Goal: Navigation & Orientation: Find specific page/section

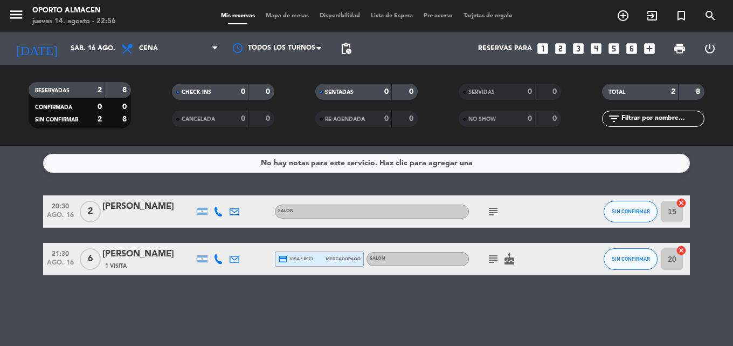
click at [397, 19] on div "Mis reservas Mapa de mesas Disponibilidad Lista de Espera Pre-acceso Tarjetas d…" at bounding box center [367, 16] width 302 height 10
click at [398, 16] on span "Lista de Espera" at bounding box center [392, 16] width 53 height 6
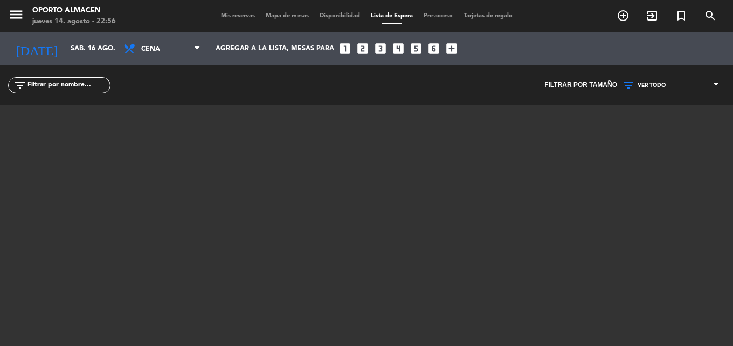
click at [229, 15] on span "Mis reservas" at bounding box center [238, 16] width 45 height 6
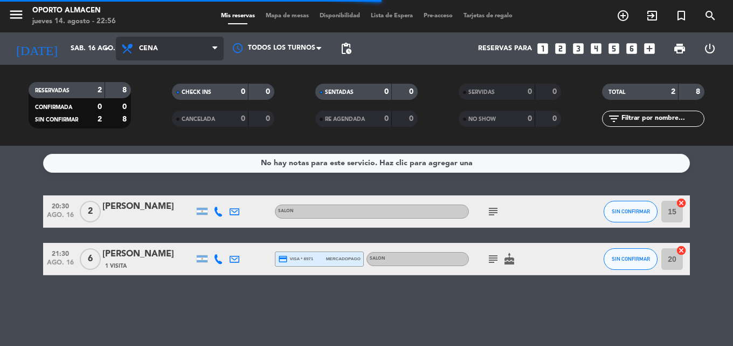
click at [188, 44] on span "Cena" at bounding box center [170, 49] width 108 height 24
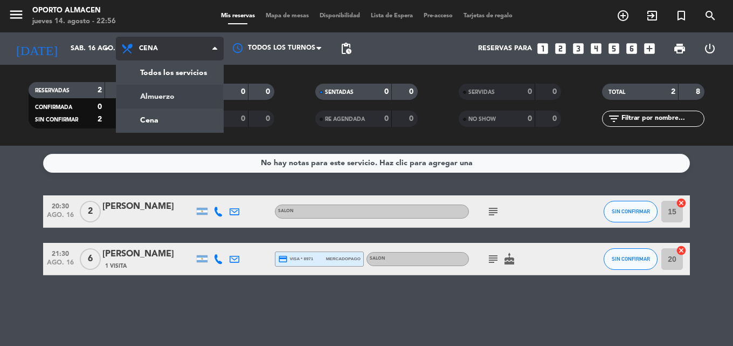
click at [159, 96] on div "menu Oporto Almacen [DATE] 14. agosto - 22:56 Mis reservas Mapa de mesas Dispon…" at bounding box center [366, 73] width 733 height 146
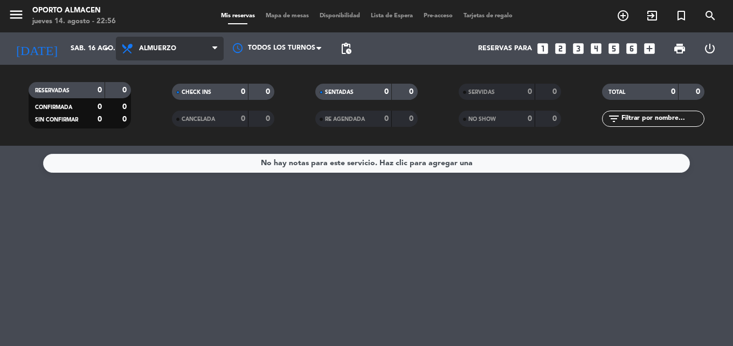
click at [155, 48] on span "Almuerzo" at bounding box center [157, 49] width 37 height 8
click at [160, 120] on div "menu Oporto Almacen [DATE] 14. agosto - 22:56 Mis reservas Mapa de mesas Dispon…" at bounding box center [366, 73] width 733 height 146
